Goal: Transaction & Acquisition: Purchase product/service

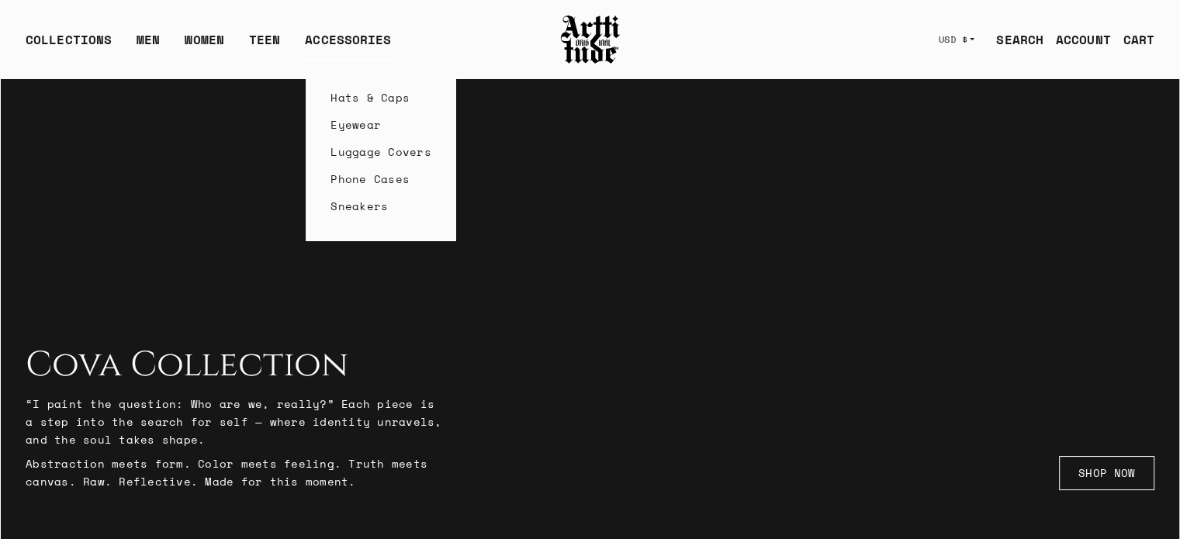
click at [345, 30] on div "ACCESSORIES" at bounding box center [348, 45] width 86 height 31
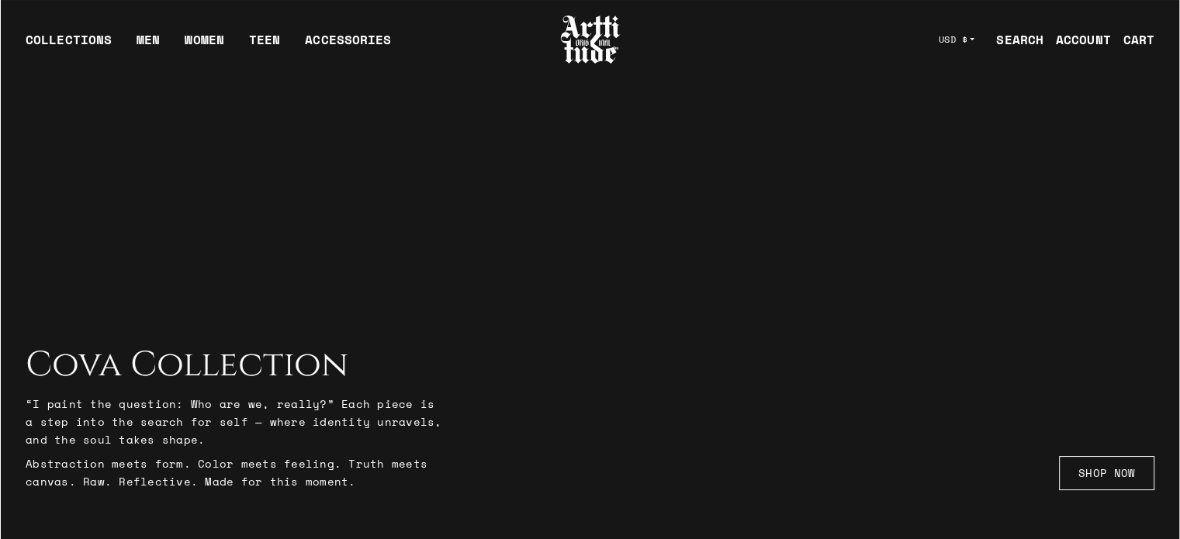
click at [184, 377] on h2 "Cova Collection" at bounding box center [235, 365] width 419 height 40
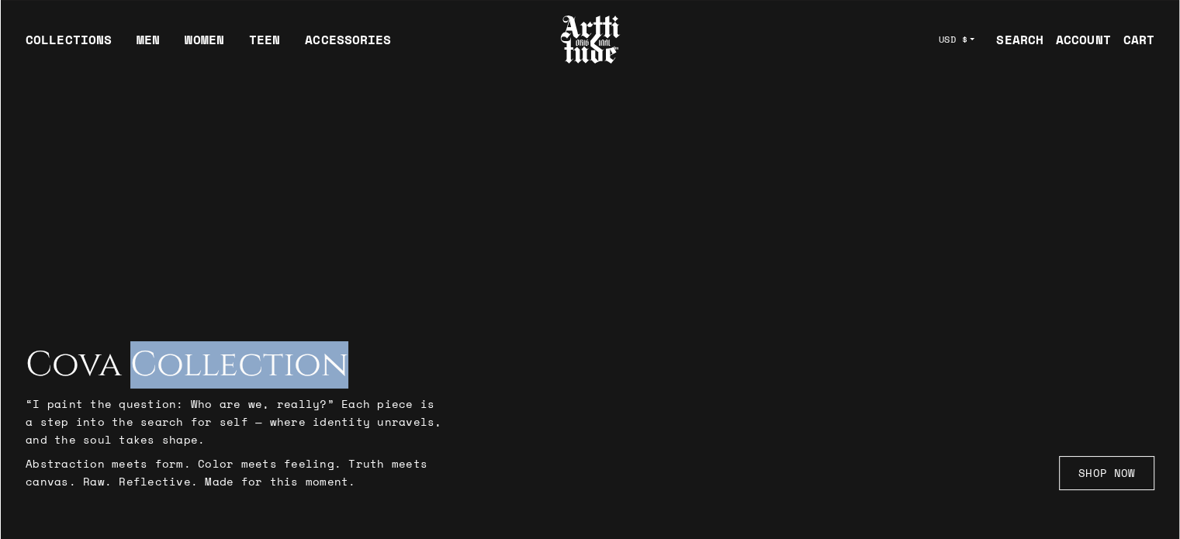
click at [184, 377] on h2 "Cova Collection" at bounding box center [235, 365] width 419 height 40
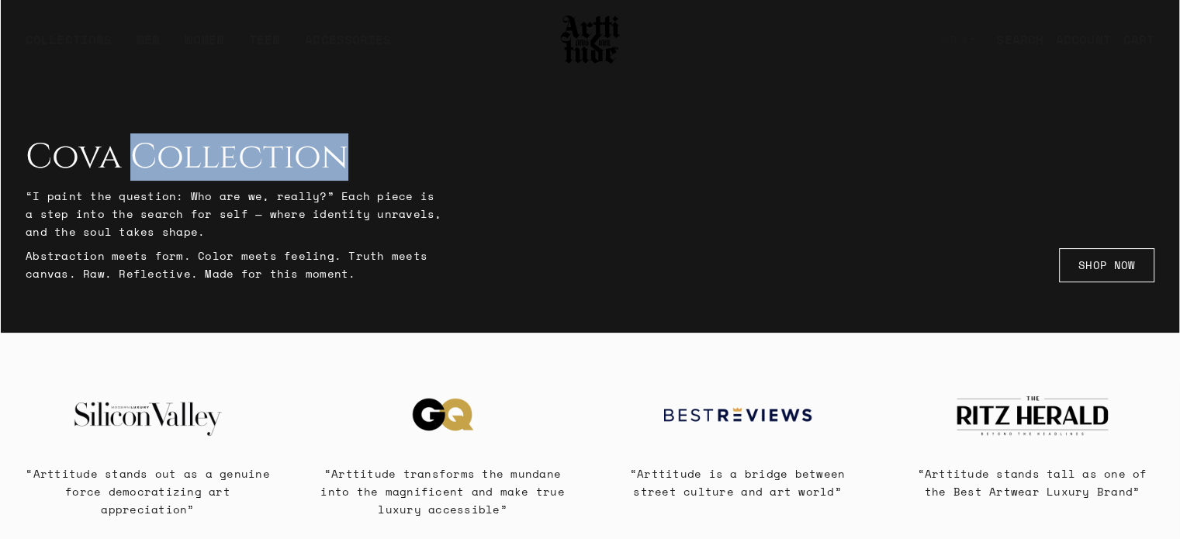
scroll to position [388, 0]
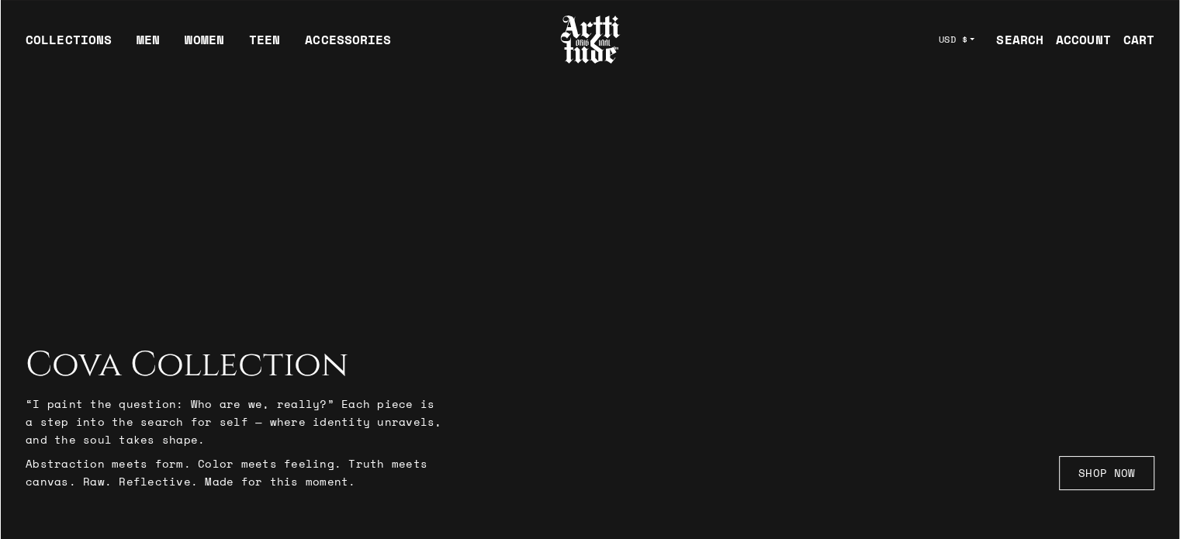
click at [244, 366] on h2 "Cova Collection" at bounding box center [235, 365] width 419 height 40
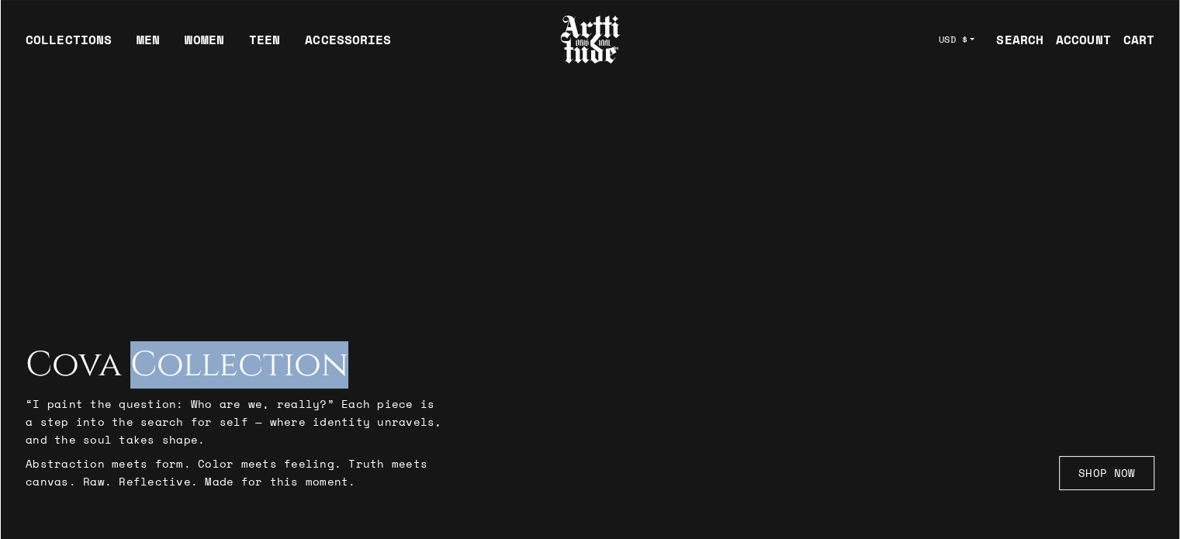
click at [244, 366] on h2 "Cova Collection" at bounding box center [235, 365] width 419 height 40
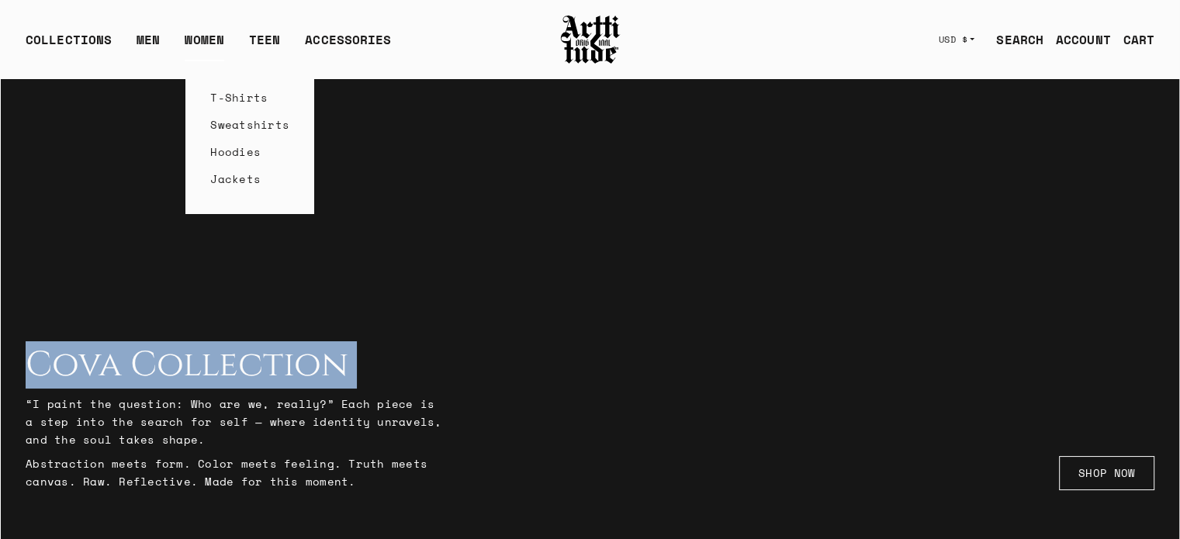
click at [207, 33] on link "WOMEN" at bounding box center [205, 45] width 40 height 31
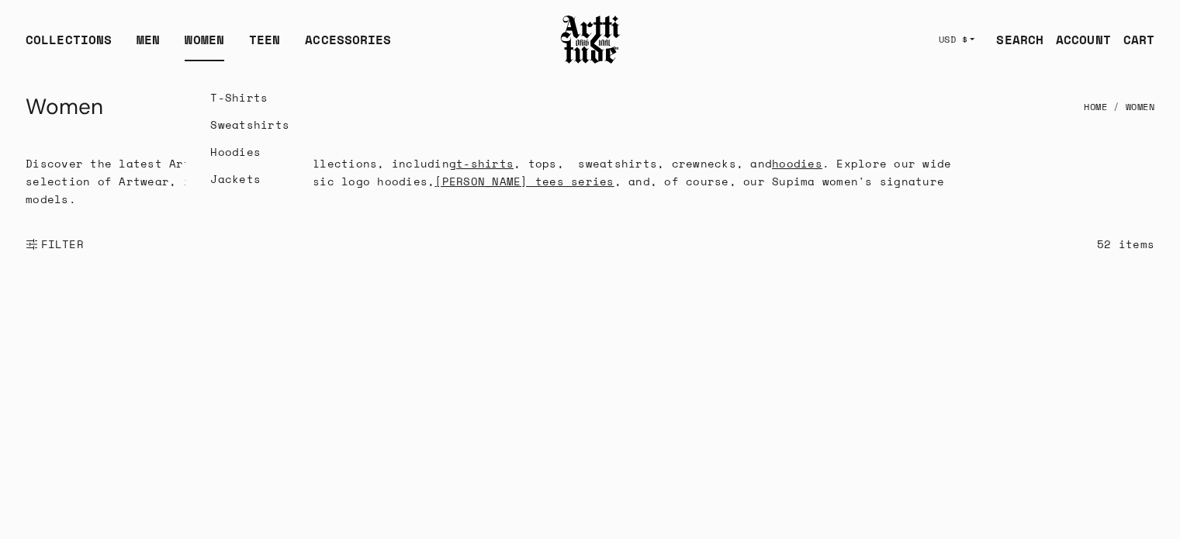
click at [195, 35] on link "WOMEN" at bounding box center [205, 45] width 40 height 31
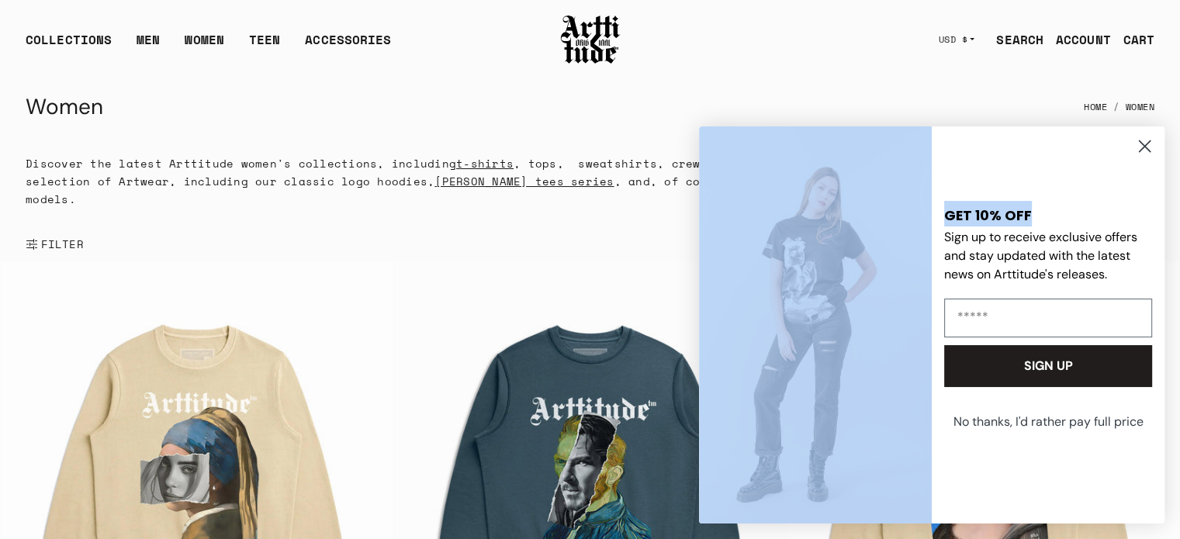
drag, startPoint x: 1000, startPoint y: 215, endPoint x: 909, endPoint y: 220, distance: 90.9
click at [909, 220] on form "GET 10% OFF Sign up to receive exclusive offers and stay updated with the lates…" at bounding box center [931, 324] width 465 height 397
